Goal: Information Seeking & Learning: Learn about a topic

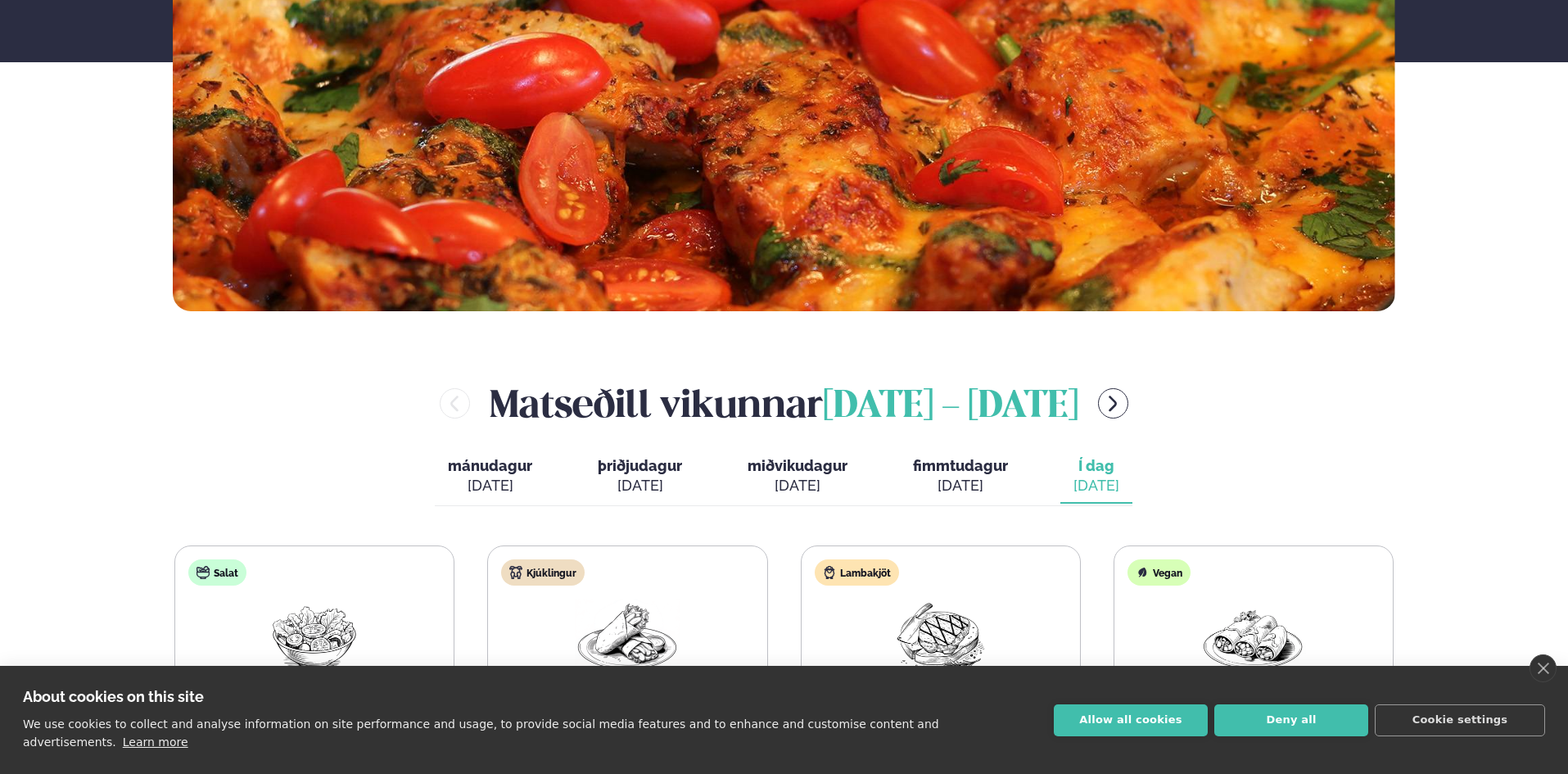
scroll to position [737, 0]
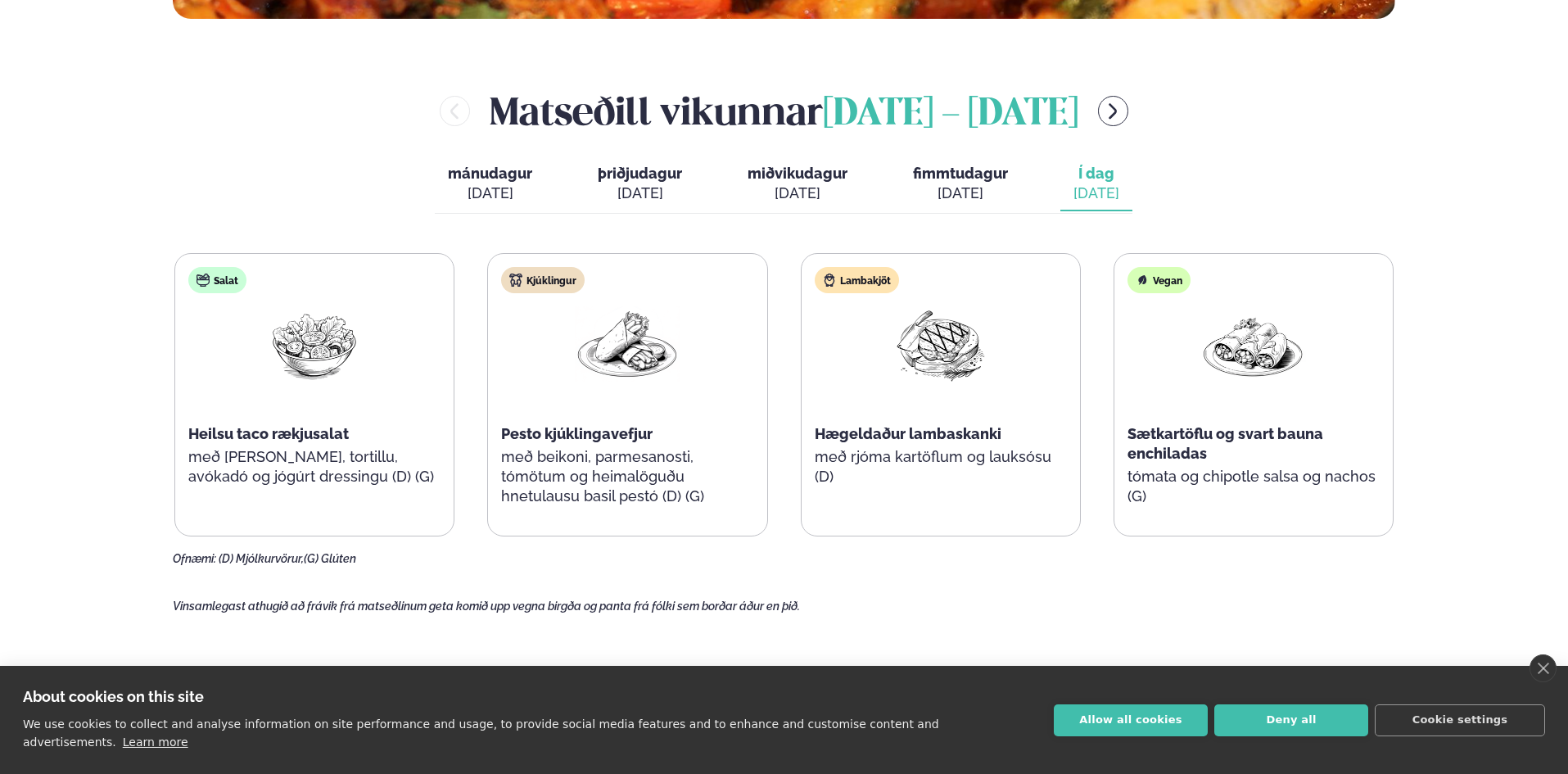
click at [875, 613] on p "Vinsamlegast athugið að frávik frá matseðlinum geta komið upp vegna birgða og p…" at bounding box center [784, 606] width 1223 height 15
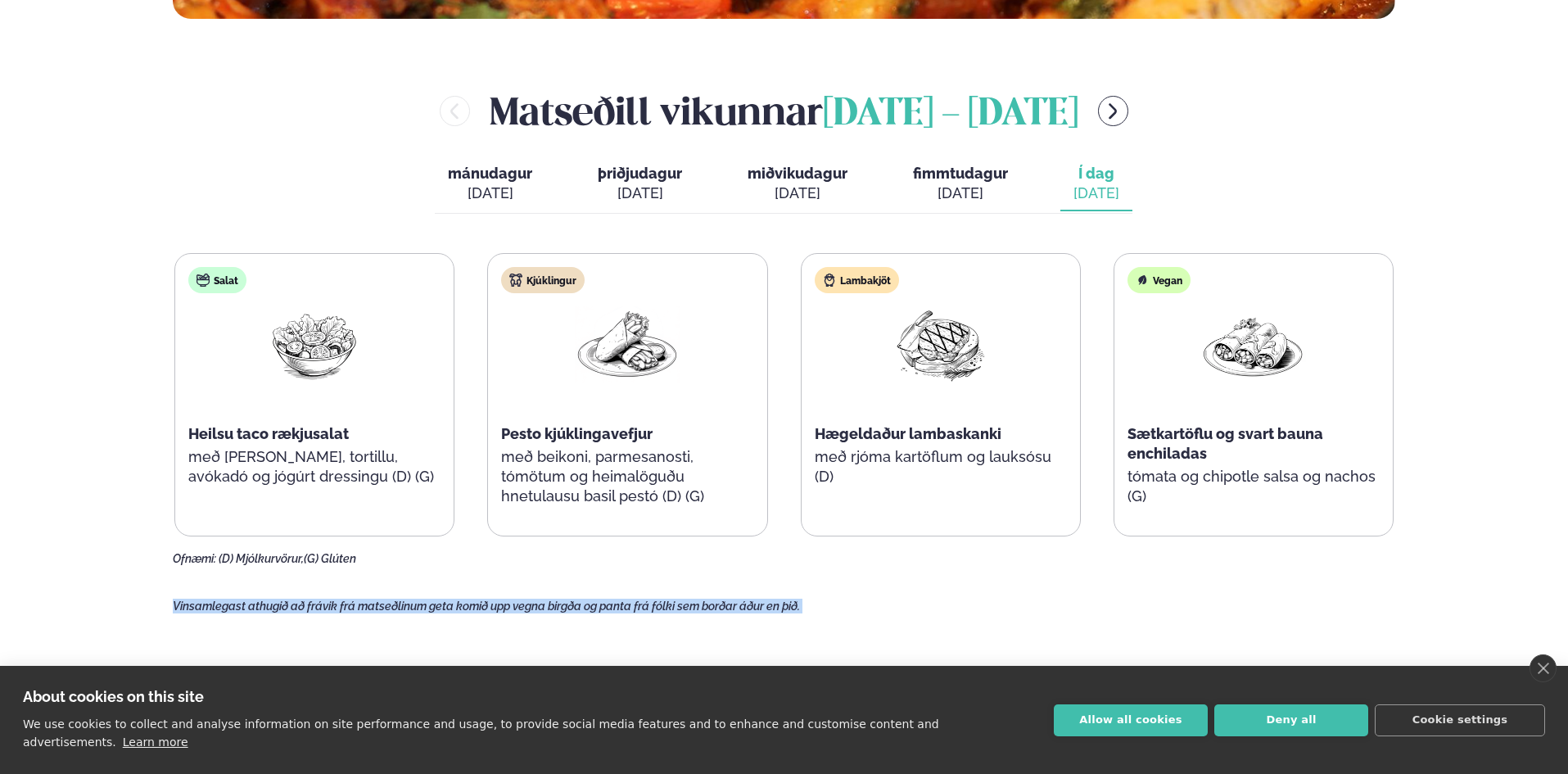
click at [877, 613] on p "Vinsamlegast athugið að frávik frá matseðlinum geta komið upp vegna birgða og p…" at bounding box center [784, 606] width 1223 height 15
click at [1288, 617] on main "[PERSON_NAME] / Vikumatseðill Vikulegt matseðill okkar Komdu með á dagana þar s…" at bounding box center [784, 377] width 1321 height 2229
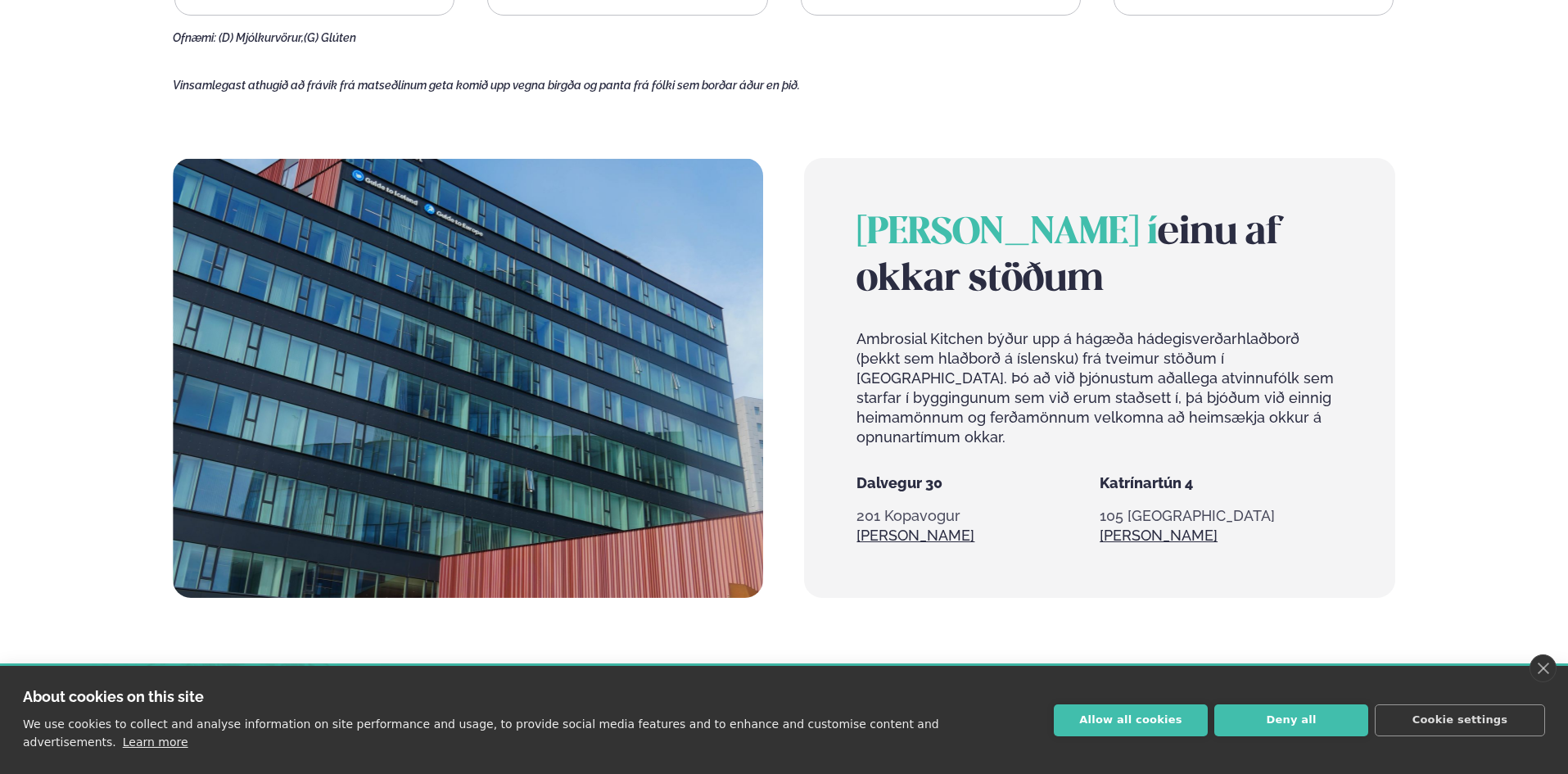
scroll to position [1310, 0]
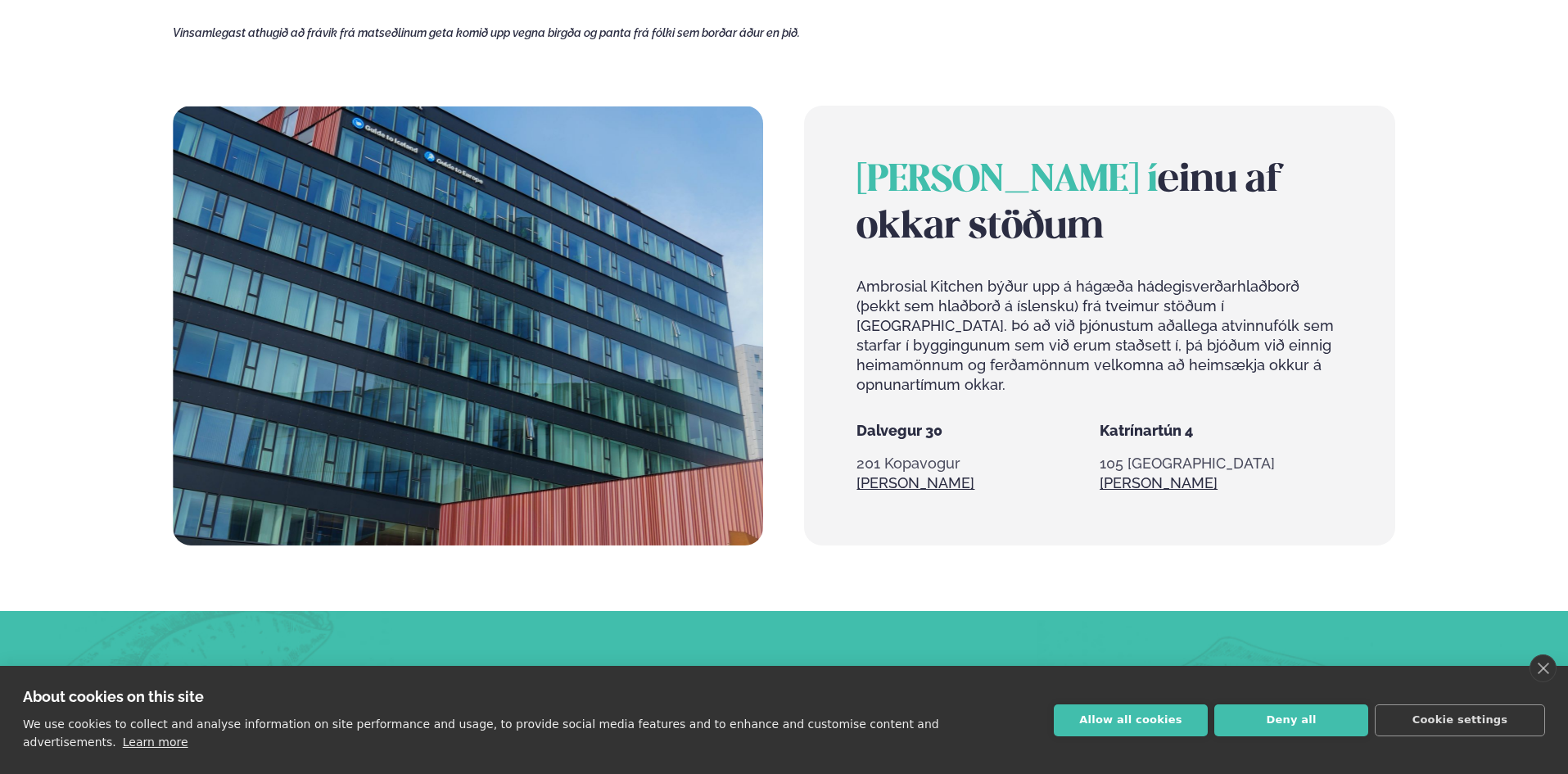
click at [1093, 339] on p "Ambrosial Kitchen býður upp á hágæða hádegisverðarhlaðborð (þekkt sem hlaðborð …" at bounding box center [1099, 336] width 486 height 118
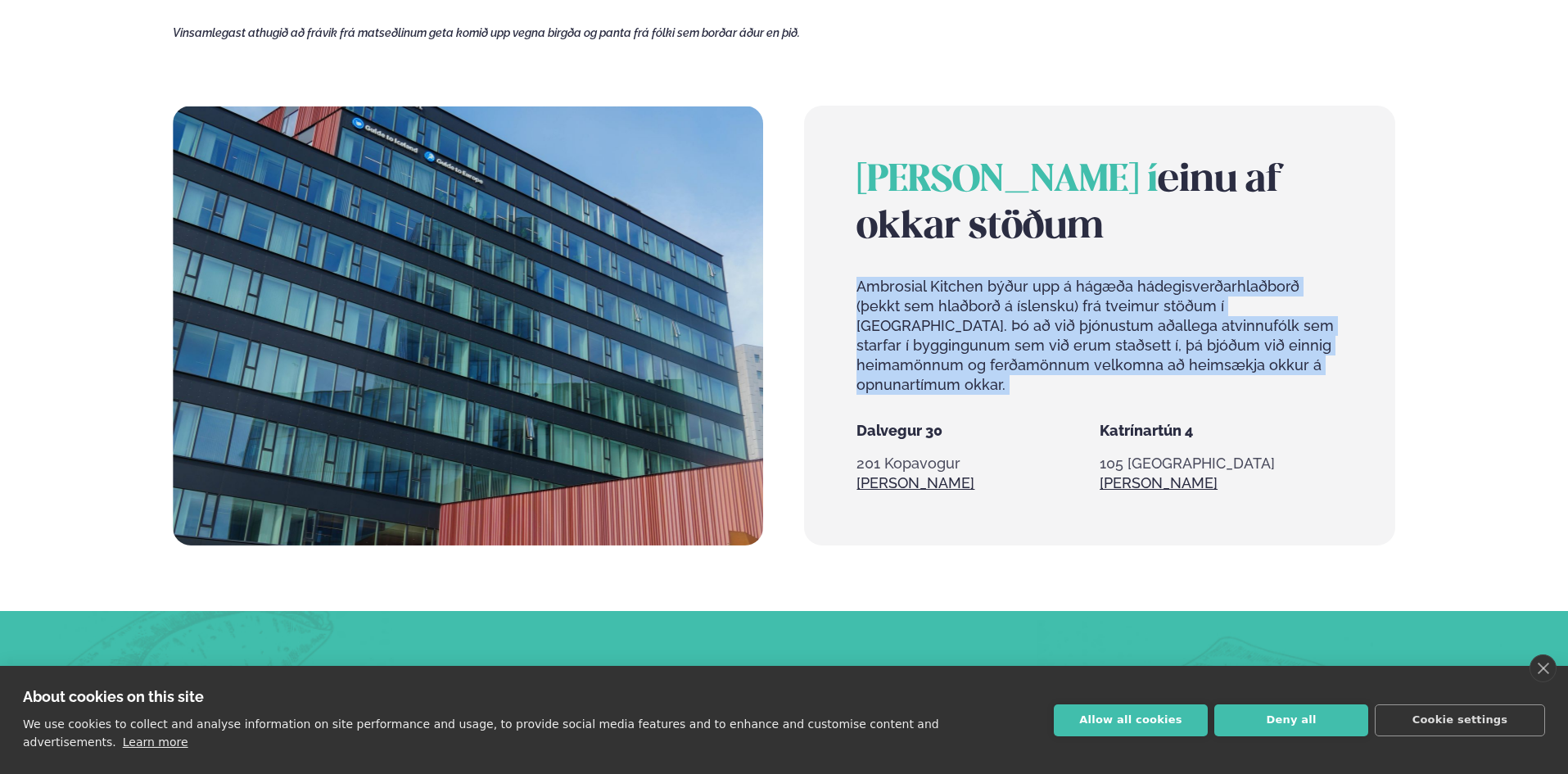
click at [1093, 339] on p "Ambrosial Kitchen býður upp á hágæða hádegisverðarhlaðborð (þekkt sem hlaðborð …" at bounding box center [1099, 336] width 486 height 118
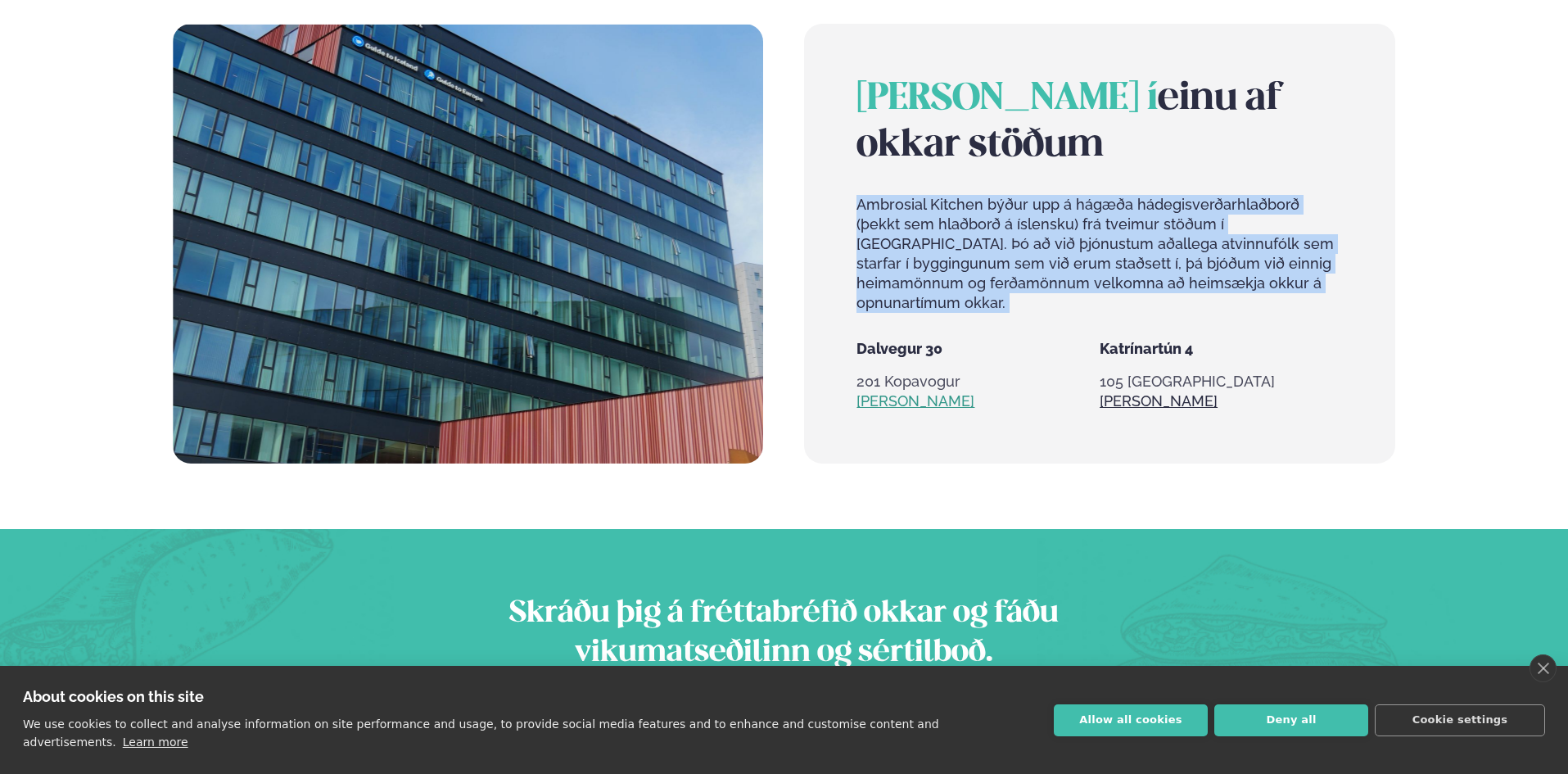
click at [870, 391] on link "[PERSON_NAME]" at bounding box center [915, 401] width 118 height 20
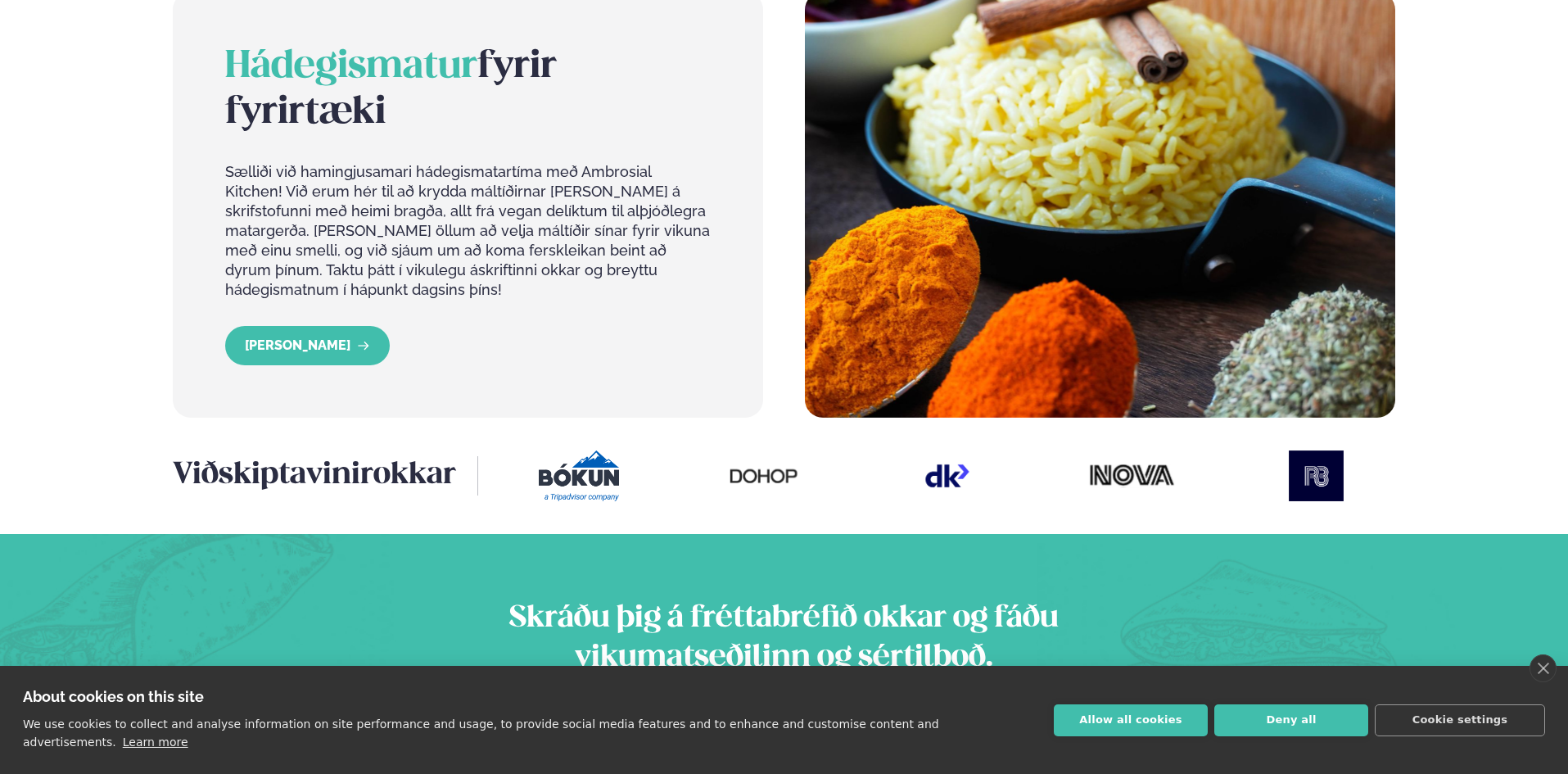
scroll to position [1492, 0]
